Goal: Navigation & Orientation: Find specific page/section

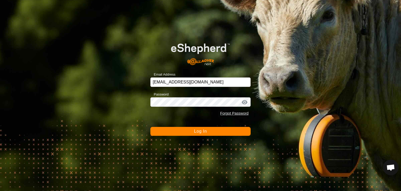
scroll to position [877, 0]
click at [201, 130] on span "Log In" at bounding box center [200, 131] width 13 height 4
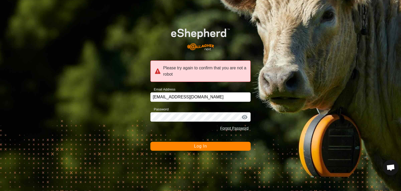
click at [201, 145] on span "Log In" at bounding box center [200, 146] width 13 height 4
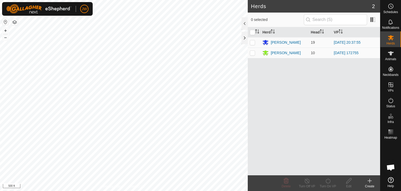
click at [181, 190] on html "JW Schedules Notifications Herds Animals Neckbands VPs Status Infra Heatmap Hel…" at bounding box center [200, 95] width 401 height 191
click at [301, 53] on div "[PERSON_NAME]" at bounding box center [284, 53] width 44 height 6
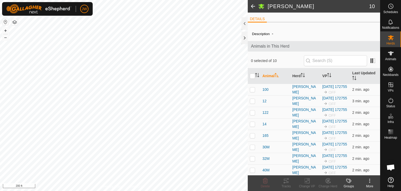
click at [268, 34] on label "Description" at bounding box center [261, 34] width 18 height 4
click at [333, 61] on input "text" at bounding box center [335, 60] width 63 height 11
click at [391, 54] on icon at bounding box center [391, 53] width 6 height 4
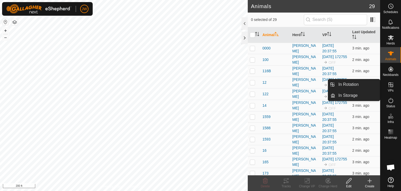
click at [390, 85] on icon at bounding box center [391, 84] width 5 height 5
click at [344, 83] on link "In Rotation" at bounding box center [357, 84] width 45 height 10
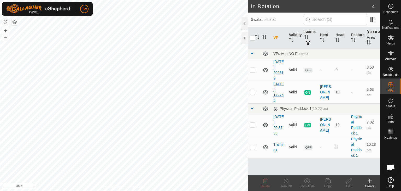
click at [279, 94] on link "[DATE] 172755" at bounding box center [278, 92] width 10 height 21
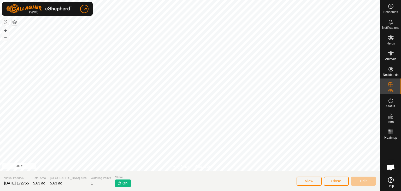
click at [115, 183] on p-tag "On" at bounding box center [122, 183] width 15 height 8
click at [117, 182] on img at bounding box center [119, 183] width 4 height 4
click at [309, 180] on span "View" at bounding box center [309, 181] width 8 height 4
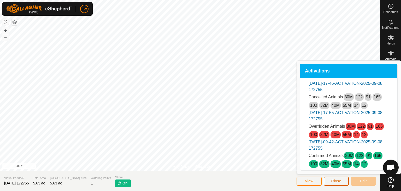
click at [340, 181] on span "Close" at bounding box center [336, 181] width 10 height 4
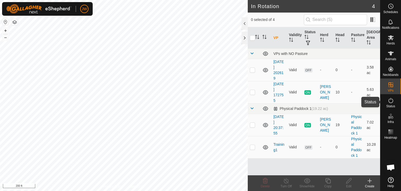
click at [391, 101] on icon at bounding box center [391, 100] width 6 height 6
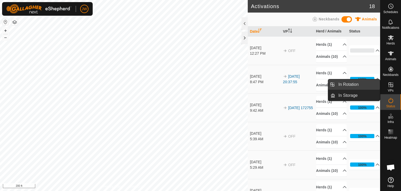
click at [369, 83] on link "In Rotation" at bounding box center [357, 84] width 45 height 10
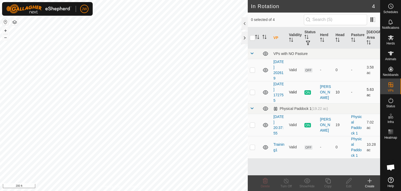
click at [253, 92] on p-checkbox at bounding box center [252, 92] width 5 height 4
checkbox input "true"
click at [279, 89] on link "[DATE] 172755" at bounding box center [278, 92] width 10 height 21
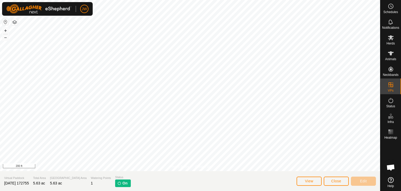
click at [117, 183] on img at bounding box center [119, 183] width 4 height 4
click at [122, 183] on span "On" at bounding box center [124, 182] width 5 height 5
click at [115, 184] on p-tag "On" at bounding box center [122, 183] width 15 height 8
drag, startPoint x: 109, startPoint y: 183, endPoint x: 125, endPoint y: 183, distance: 16.7
click at [125, 183] on section "Virtual Paddock [DATE] 172755 Total Area 5.63 ac Grazing Area 5.63 ac Watering …" at bounding box center [190, 181] width 380 height 20
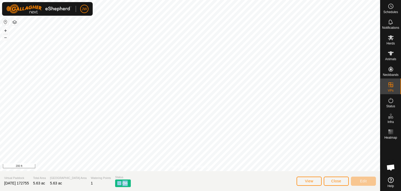
click at [118, 184] on section "Virtual Paddock [DATE] 172755 Total Area 5.63 ac Grazing Area 5.63 ac Watering …" at bounding box center [190, 181] width 380 height 20
drag, startPoint x: 116, startPoint y: 184, endPoint x: 100, endPoint y: 184, distance: 16.2
click at [100, 184] on section "Virtual Paddock [DATE] 172755 Total Area 5.63 ac Grazing Area 5.63 ac Watering …" at bounding box center [190, 181] width 380 height 20
click at [99, 184] on section "Virtual Paddock [DATE] 172755 Total Area 5.63 ac Grazing Area 5.63 ac Watering …" at bounding box center [190, 181] width 380 height 20
click at [308, 181] on span "View" at bounding box center [309, 181] width 8 height 4
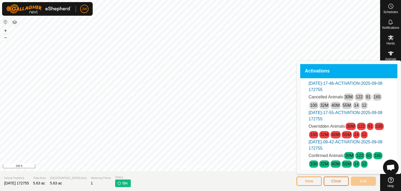
click at [331, 179] on button "Close" at bounding box center [336, 180] width 25 height 9
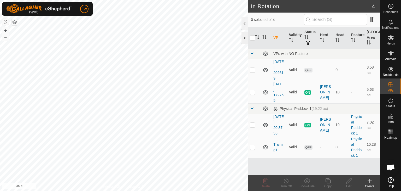
click at [243, 36] on div at bounding box center [245, 38] width 6 height 13
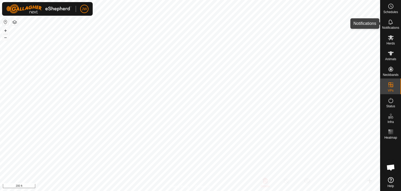
click at [392, 23] on icon at bounding box center [391, 22] width 6 height 6
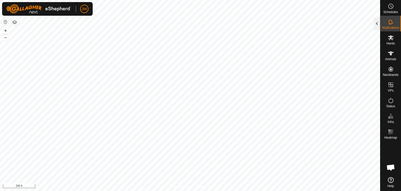
click at [378, 23] on div at bounding box center [377, 23] width 6 height 13
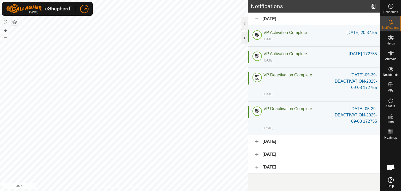
click at [245, 37] on div at bounding box center [245, 38] width 6 height 13
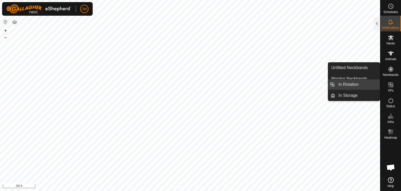
click at [355, 85] on link "In Rotation" at bounding box center [357, 84] width 45 height 10
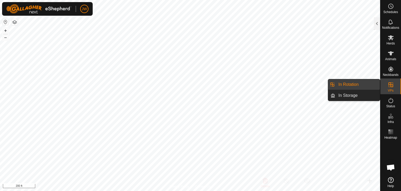
click at [355, 85] on link "In Rotation" at bounding box center [357, 84] width 45 height 10
click at [389, 84] on icon at bounding box center [391, 84] width 6 height 6
drag, startPoint x: 378, startPoint y: 85, endPoint x: 367, endPoint y: 85, distance: 11.0
click at [367, 85] on link "In Rotation" at bounding box center [357, 84] width 45 height 10
click at [389, 83] on icon at bounding box center [391, 84] width 6 height 6
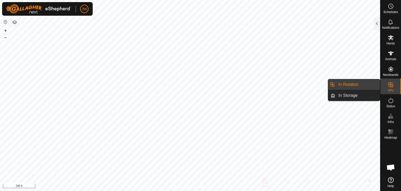
click at [331, 83] on li "In Rotation" at bounding box center [354, 84] width 52 height 10
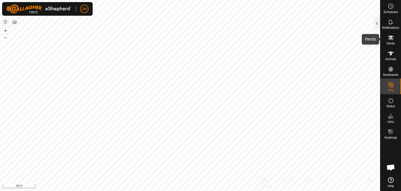
click at [391, 37] on icon at bounding box center [391, 37] width 6 height 5
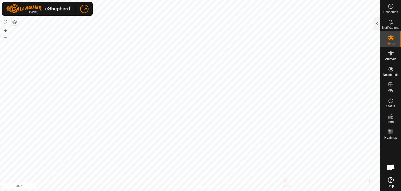
click at [391, 37] on icon at bounding box center [391, 37] width 6 height 5
click at [376, 22] on div at bounding box center [377, 23] width 6 height 13
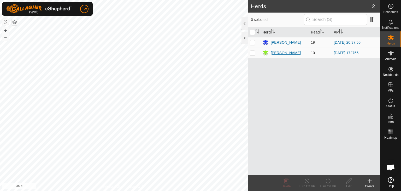
click at [279, 51] on div "[PERSON_NAME]" at bounding box center [286, 52] width 30 height 5
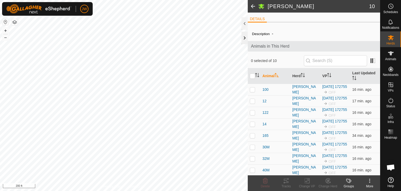
click at [247, 38] on div at bounding box center [245, 38] width 6 height 13
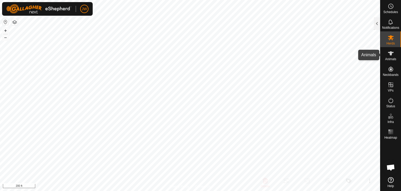
click at [392, 55] on icon at bounding box center [391, 53] width 6 height 6
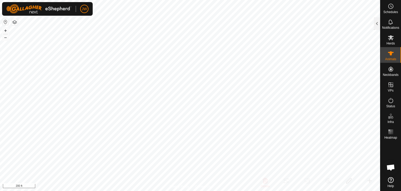
click at [392, 55] on icon at bounding box center [391, 53] width 6 height 4
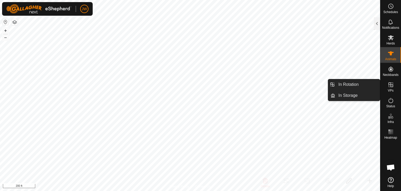
click at [389, 85] on icon at bounding box center [391, 84] width 5 height 5
click at [348, 85] on link "In Rotation" at bounding box center [357, 84] width 45 height 10
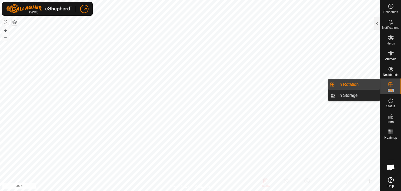
click at [348, 85] on link "In Rotation" at bounding box center [357, 84] width 45 height 10
click at [331, 82] on li "In Rotation" at bounding box center [354, 84] width 52 height 10
drag, startPoint x: 400, startPoint y: 83, endPoint x: 377, endPoint y: 83, distance: 23.2
click at [380, 83] on es-menu-bar "Schedules Notifications Herds Animals Neckbands VPs Status Infra Heatmap Help I…" at bounding box center [390, 95] width 21 height 191
click at [338, 94] on link "In Storage" at bounding box center [357, 95] width 45 height 10
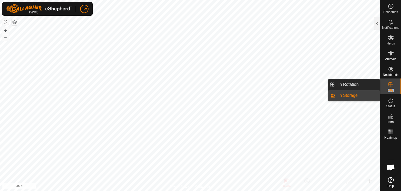
click at [345, 95] on link "In Storage" at bounding box center [357, 95] width 45 height 10
click at [347, 85] on link "In Rotation" at bounding box center [357, 84] width 45 height 10
click at [332, 82] on li "In Rotation" at bounding box center [354, 84] width 52 height 10
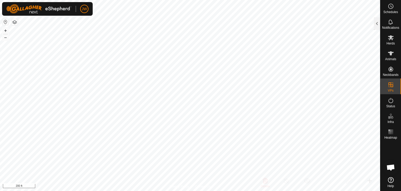
checkbox input "true"
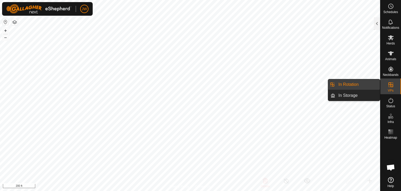
click at [364, 85] on link "In Rotation" at bounding box center [357, 84] width 45 height 10
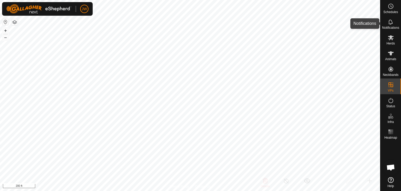
click at [391, 21] on icon at bounding box center [391, 22] width 6 height 6
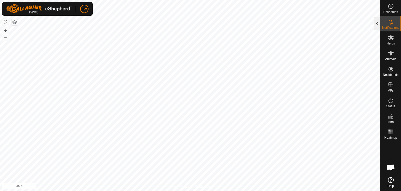
click at [376, 25] on div at bounding box center [377, 23] width 6 height 13
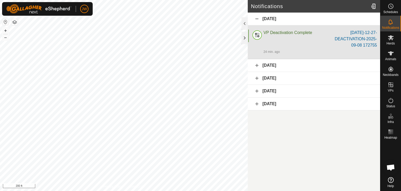
click at [360, 45] on div "[DATE]-12-27-DEACTIVATION-2025-09-08 172755" at bounding box center [354, 39] width 45 height 19
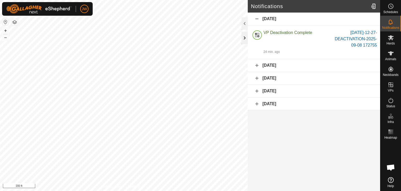
click at [244, 36] on div at bounding box center [245, 38] width 6 height 13
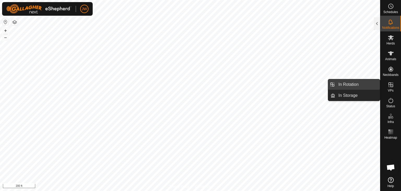
click at [350, 84] on link "In Rotation" at bounding box center [357, 84] width 45 height 10
click at [401, 83] on div "VPs" at bounding box center [390, 86] width 21 height 16
click at [392, 85] on icon at bounding box center [391, 84] width 6 height 6
